Goal: Task Accomplishment & Management: Use online tool/utility

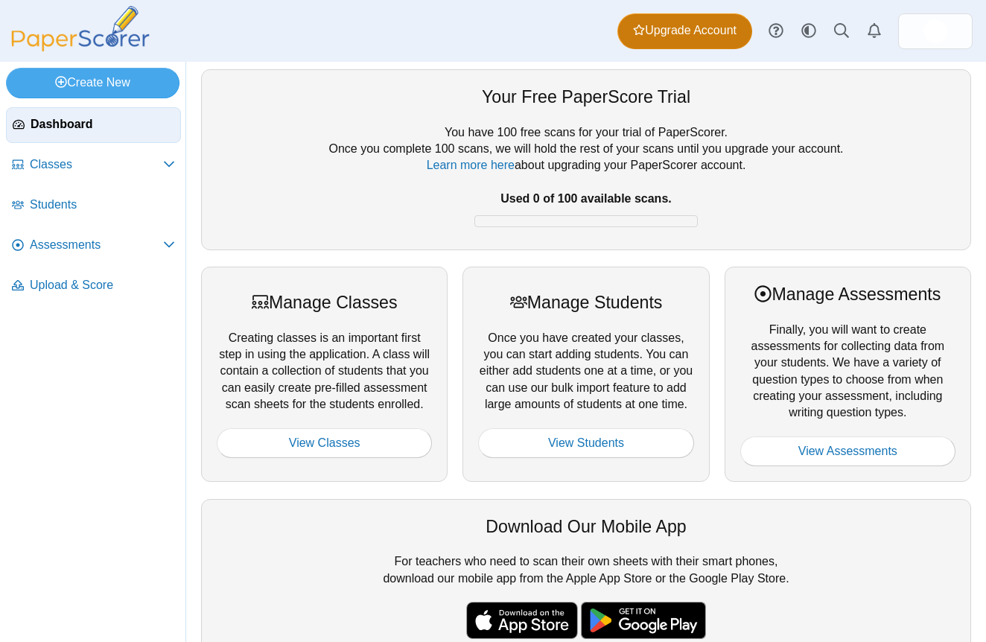
click at [685, 28] on span "Upgrade Account" at bounding box center [684, 30] width 103 height 16
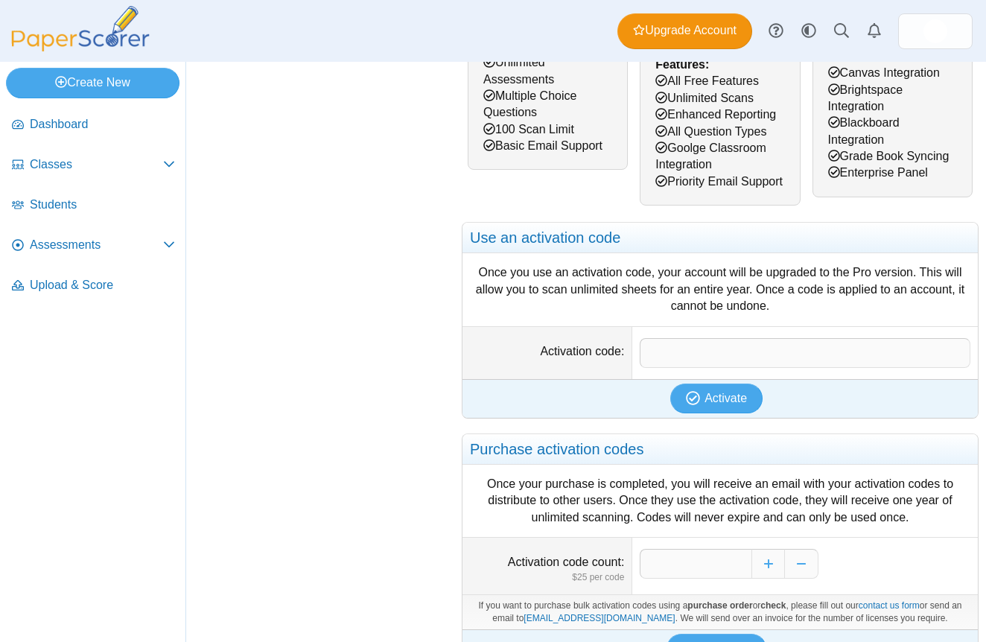
scroll to position [343, 0]
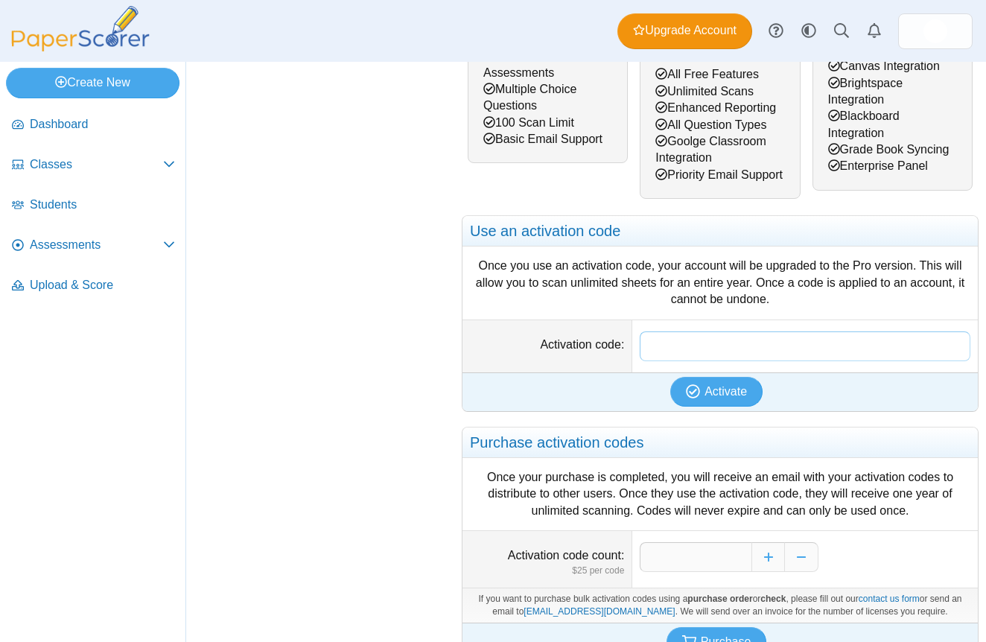
click at [783, 361] on input "Activation code" at bounding box center [804, 346] width 331 height 30
paste input "**********"
type input "**********"
click at [732, 398] on span "Activate" at bounding box center [725, 391] width 42 height 13
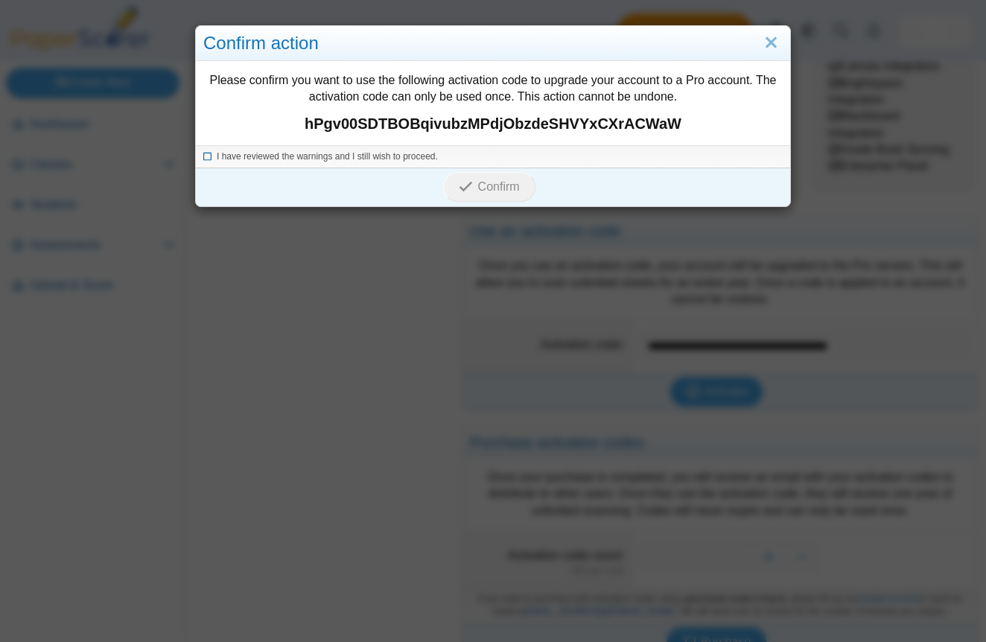
click at [351, 159] on span "I have reviewed the warnings and I still wish to proceed." at bounding box center [327, 156] width 221 height 10
click at [463, 184] on icon "submit" at bounding box center [466, 186] width 14 height 14
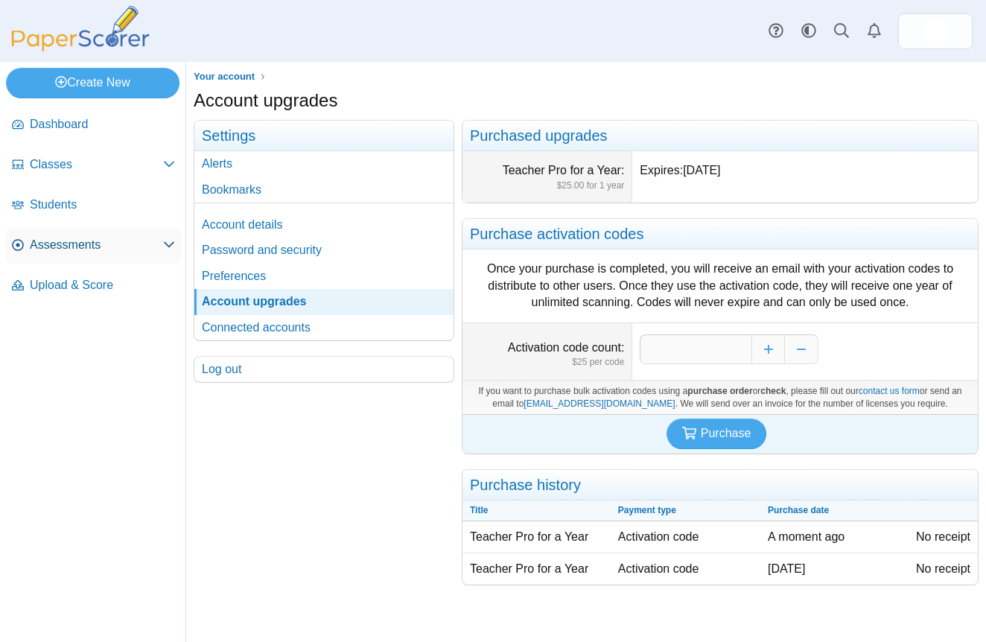
click at [61, 234] on link "Assessments" at bounding box center [93, 246] width 175 height 36
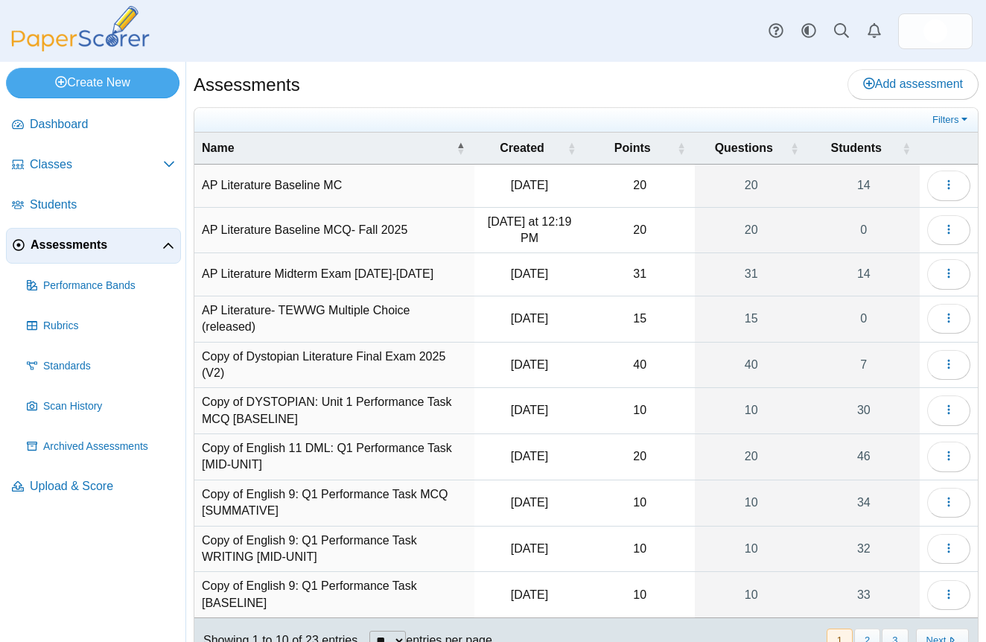
click at [358, 394] on td "Copy of DYSTOPIAN: Unit 1 Performance Task MCQ [BASELINE]" at bounding box center [334, 411] width 280 height 46
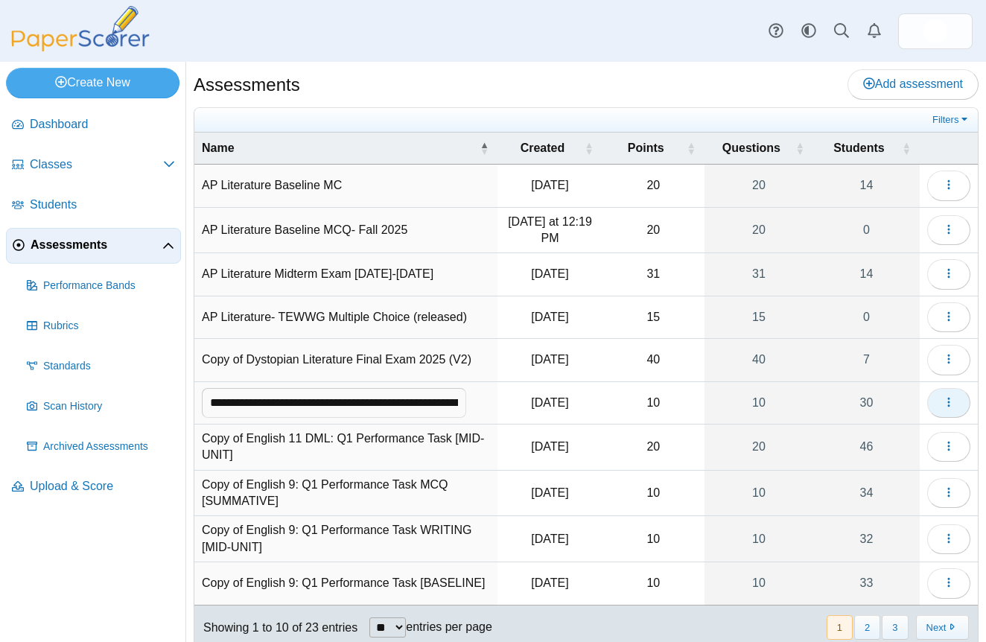
click at [937, 410] on button "button" at bounding box center [948, 403] width 43 height 30
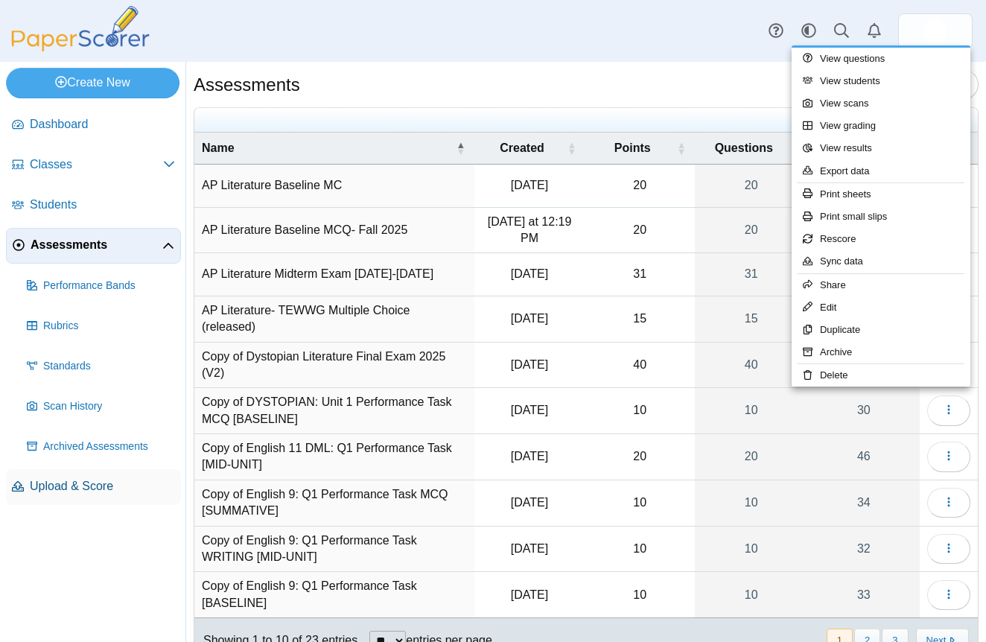
click at [66, 482] on span "Upload & Score" at bounding box center [102, 486] width 145 height 16
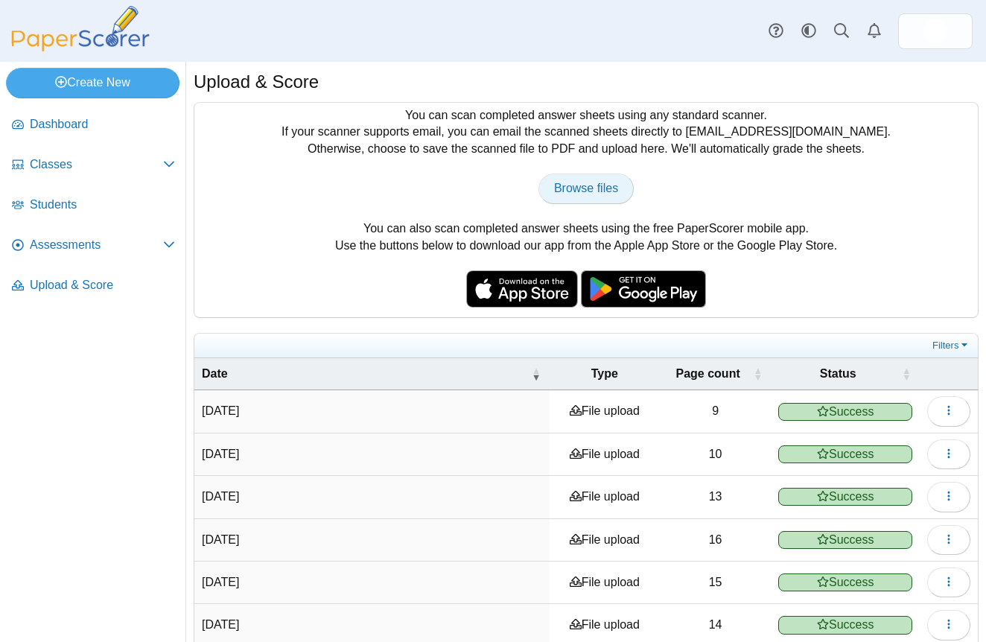
click at [561, 189] on span "Browse files" at bounding box center [586, 188] width 64 height 13
type input "**********"
click at [952, 415] on icon "button" at bounding box center [948, 410] width 12 height 12
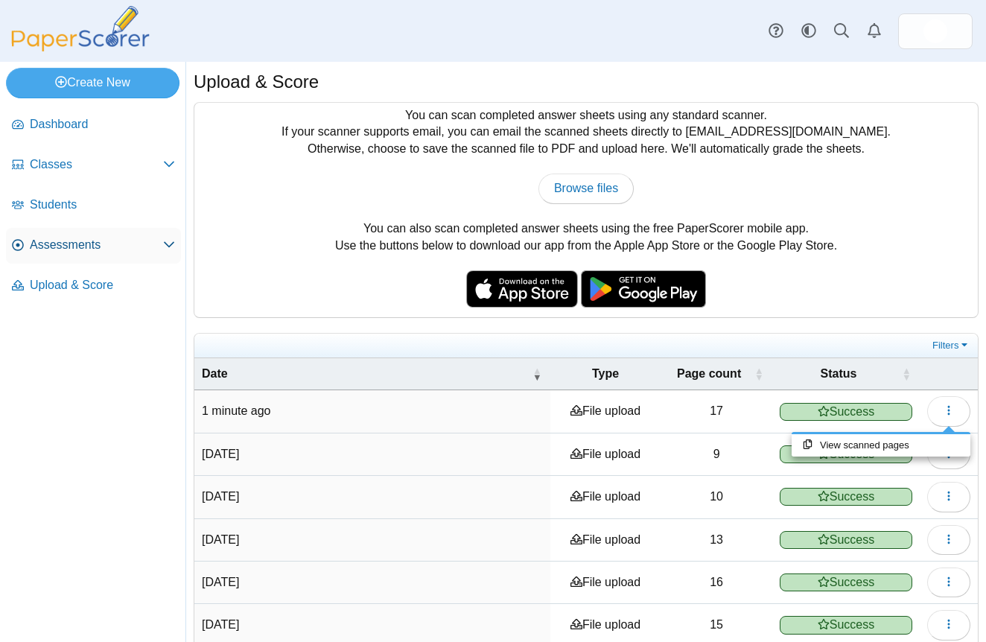
click at [45, 255] on link "Assessments" at bounding box center [93, 246] width 175 height 36
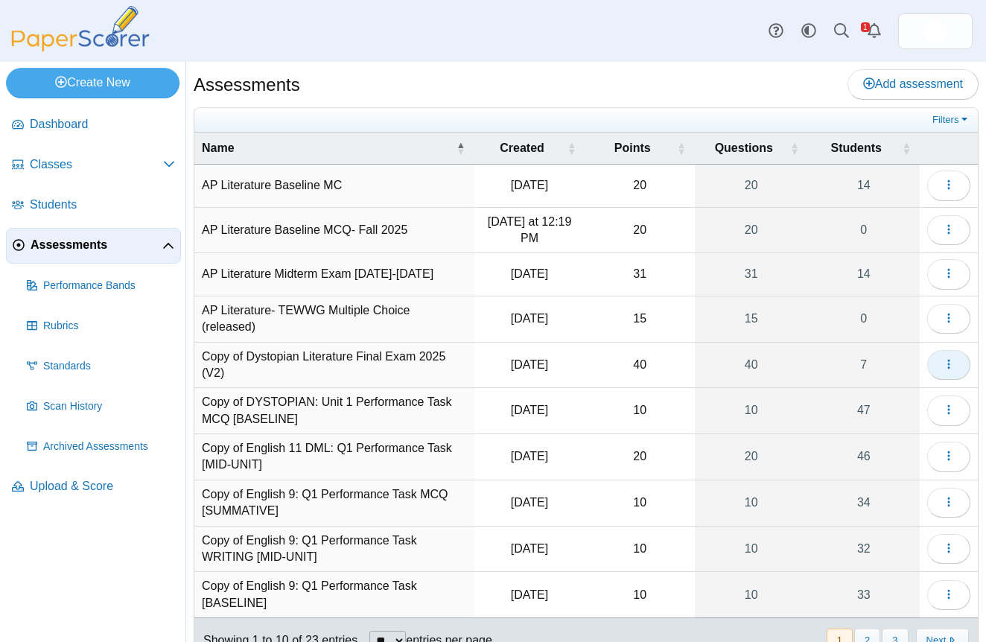
click at [942, 366] on span "button" at bounding box center [948, 364] width 12 height 13
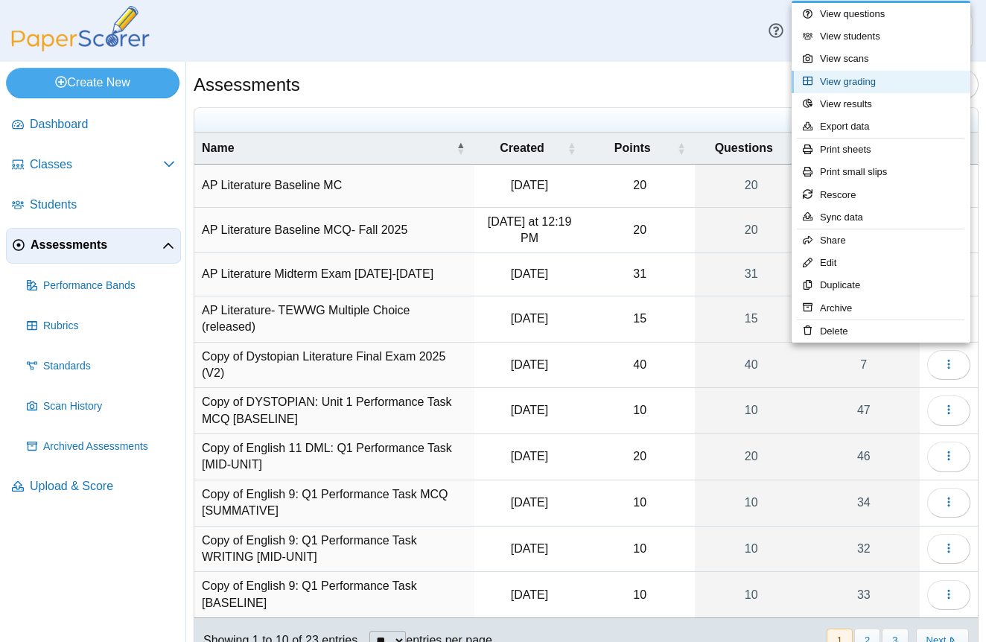
click at [898, 82] on link "View grading" at bounding box center [880, 82] width 179 height 22
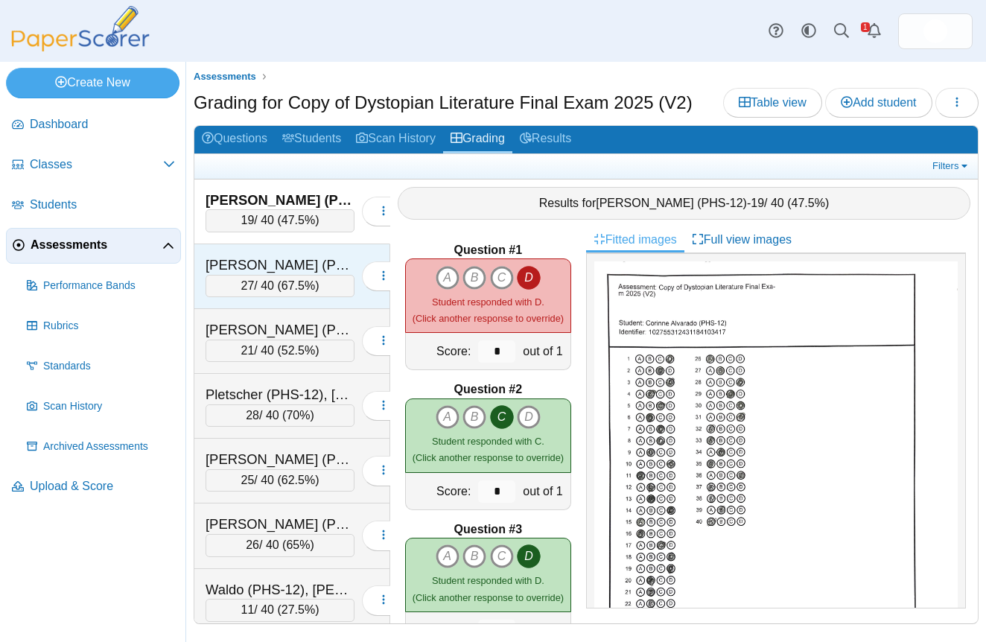
scroll to position [9, 0]
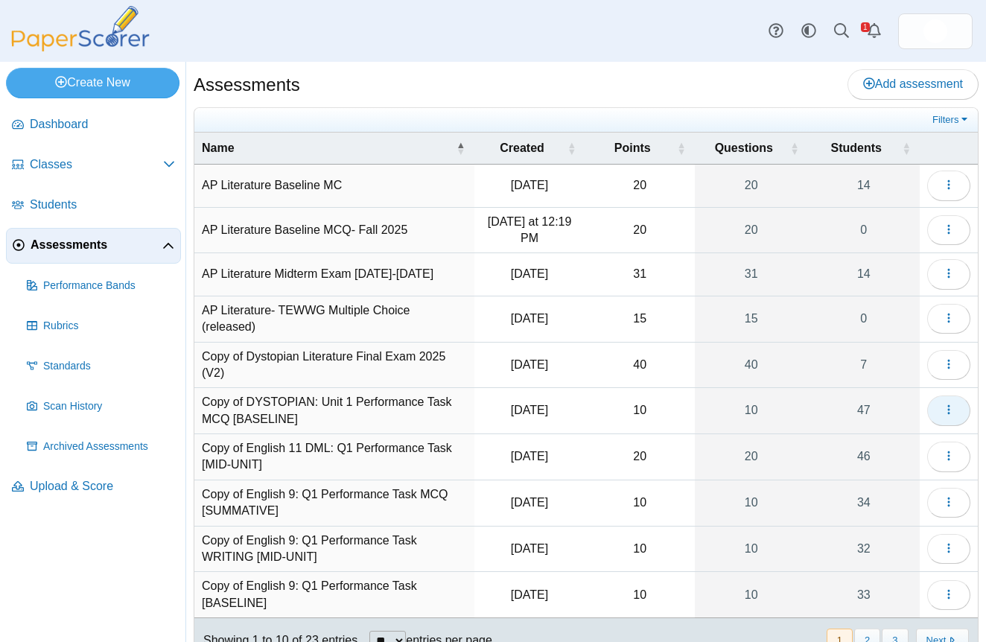
click at [960, 413] on button "button" at bounding box center [948, 410] width 43 height 30
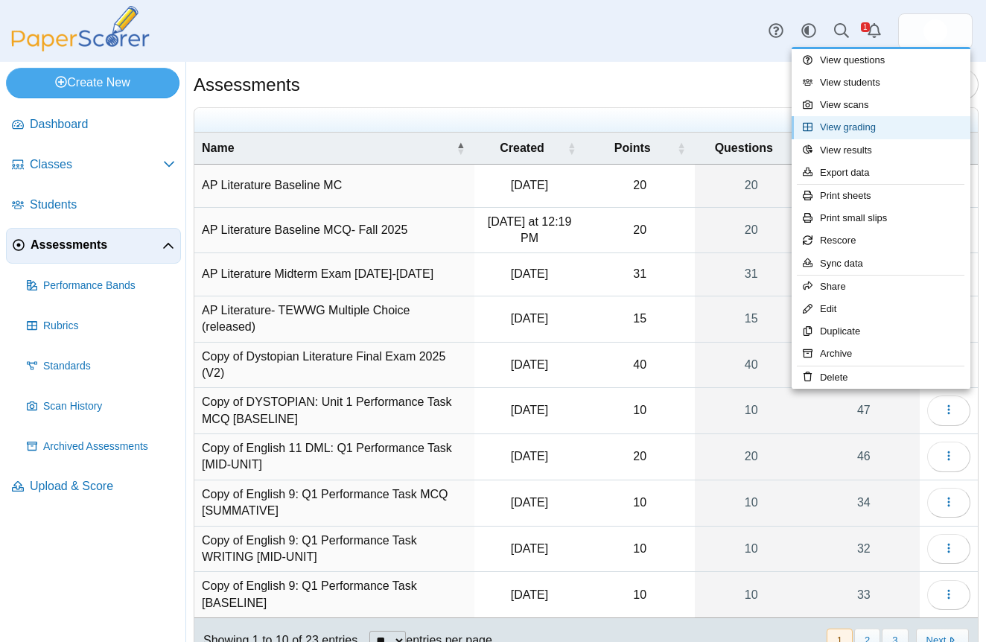
click at [892, 135] on link "View grading" at bounding box center [880, 127] width 179 height 22
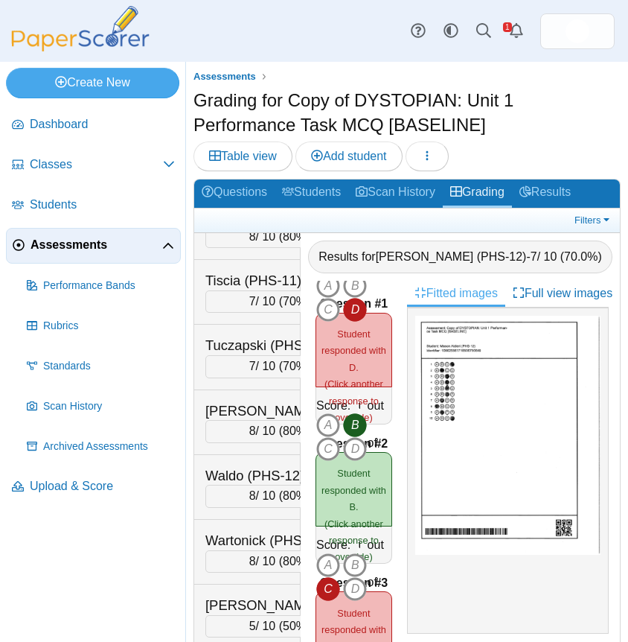
scroll to position [22, 0]
